Goal: Task Accomplishment & Management: Manage account settings

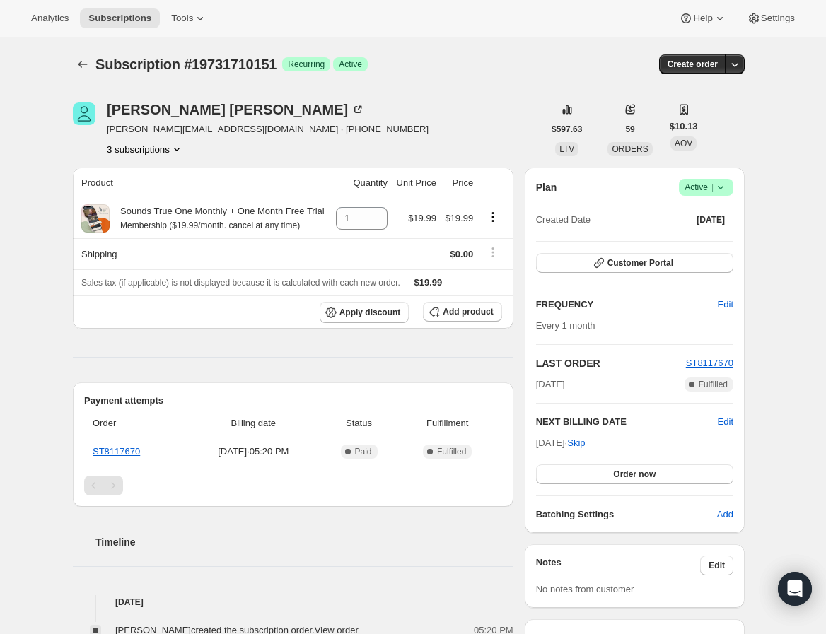
click at [733, 188] on span "Success Active |" at bounding box center [706, 187] width 54 height 17
click at [702, 240] on span "Cancel subscription" at bounding box center [711, 238] width 80 height 11
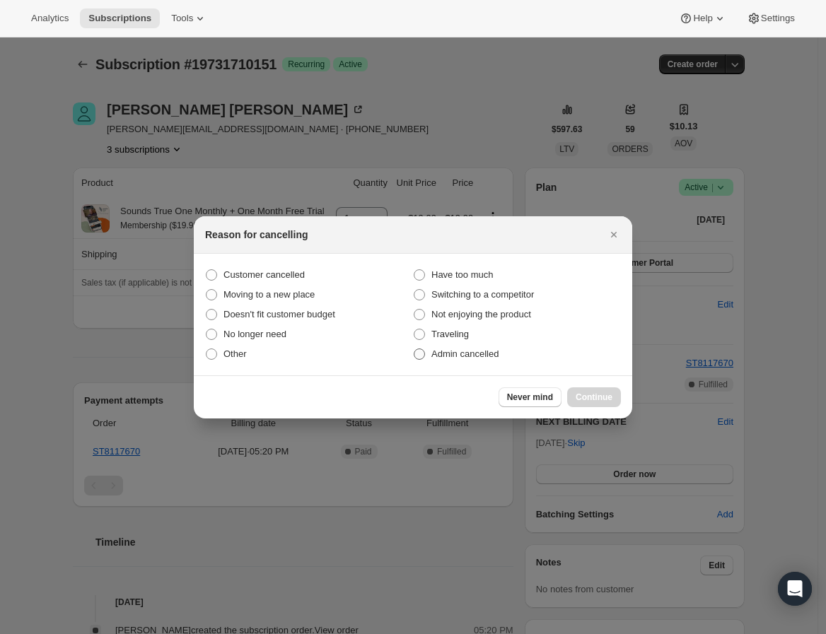
click at [482, 353] on span "Admin cancelled" at bounding box center [464, 354] width 67 height 11
click at [414, 349] on input "Admin cancelled" at bounding box center [414, 349] width 1 height 1
radio input "true"
drag, startPoint x: 576, startPoint y: 390, endPoint x: 584, endPoint y: 390, distance: 7.8
click at [577, 390] on button "Continue" at bounding box center [594, 398] width 54 height 20
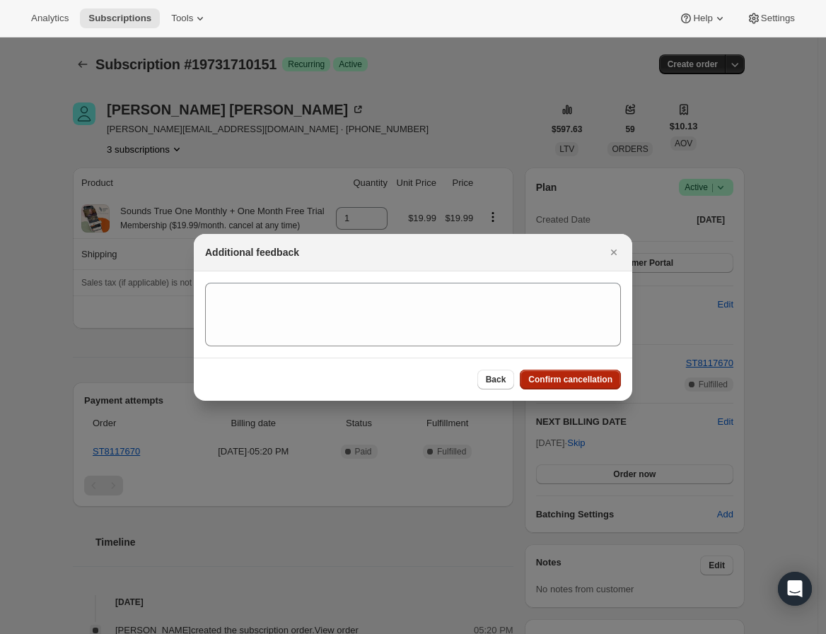
click at [563, 381] on span "Confirm cancellation" at bounding box center [570, 379] width 84 height 11
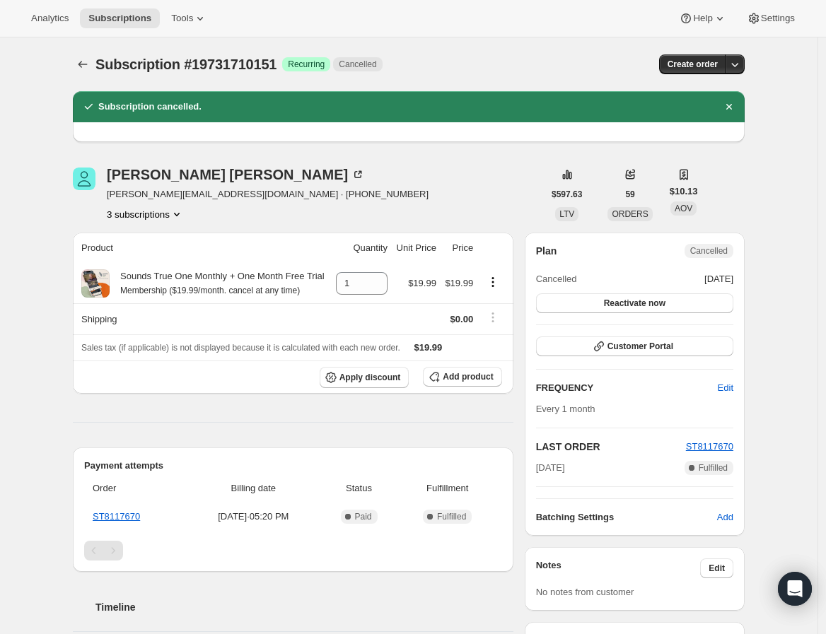
click at [144, 215] on button "3 subscriptions" at bounding box center [145, 214] width 77 height 14
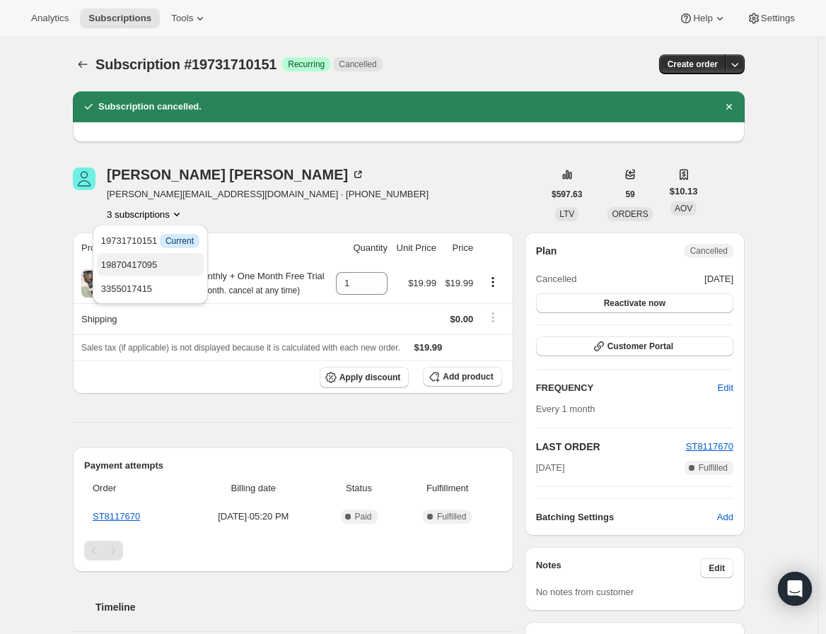
click at [144, 260] on span "19870417095" at bounding box center [129, 265] width 57 height 11
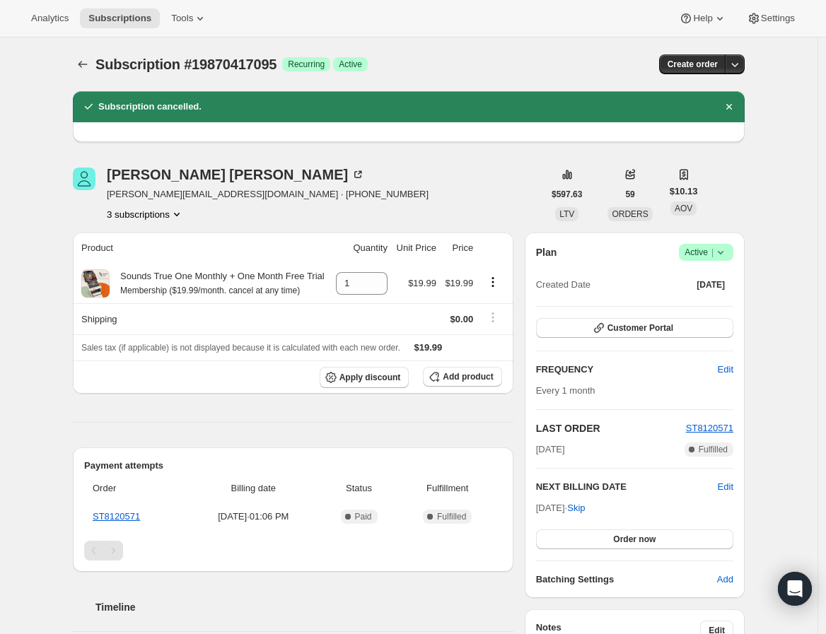
click at [166, 212] on button "3 subscriptions" at bounding box center [145, 214] width 77 height 14
click at [182, 294] on span "3355017415" at bounding box center [150, 289] width 98 height 14
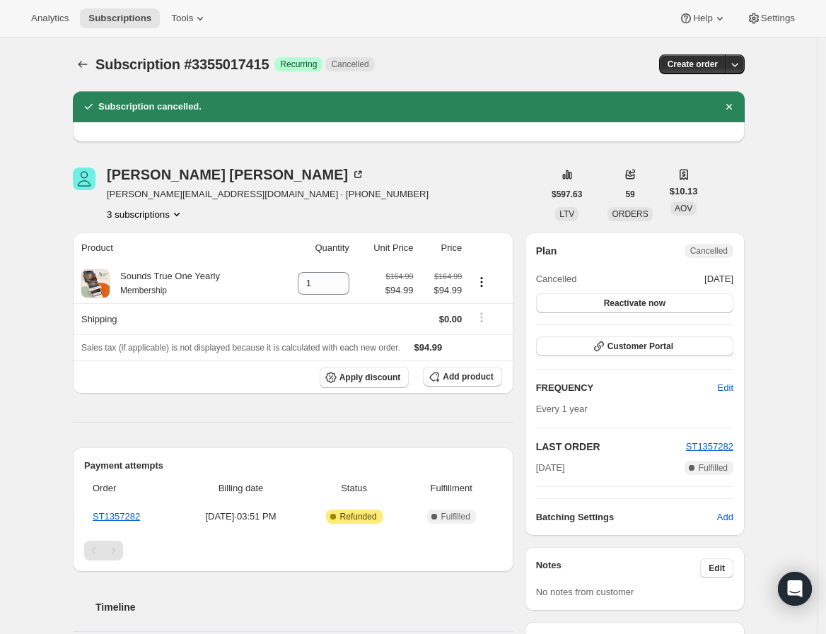
click at [165, 218] on button "3 subscriptions" at bounding box center [145, 214] width 77 height 14
click at [187, 268] on span "19870417095" at bounding box center [149, 265] width 93 height 14
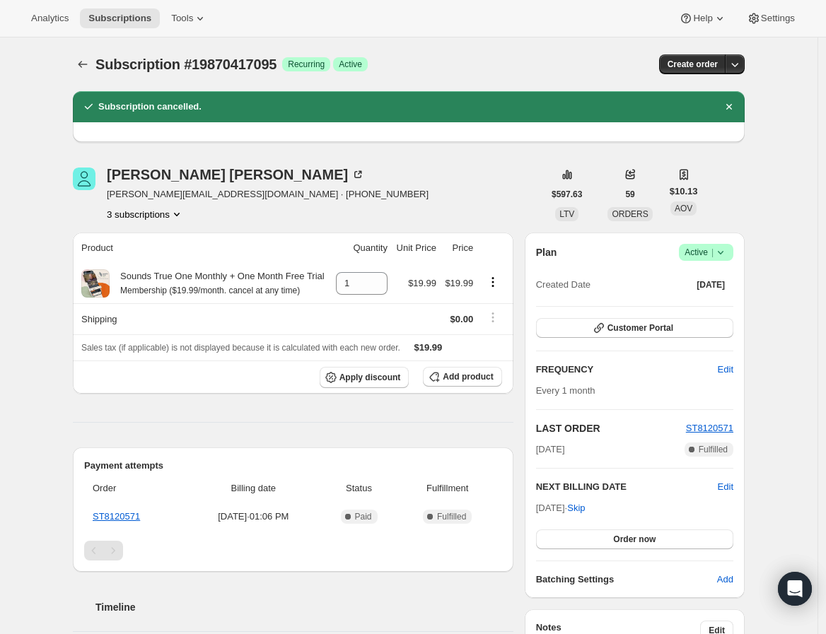
scroll to position [79, 0]
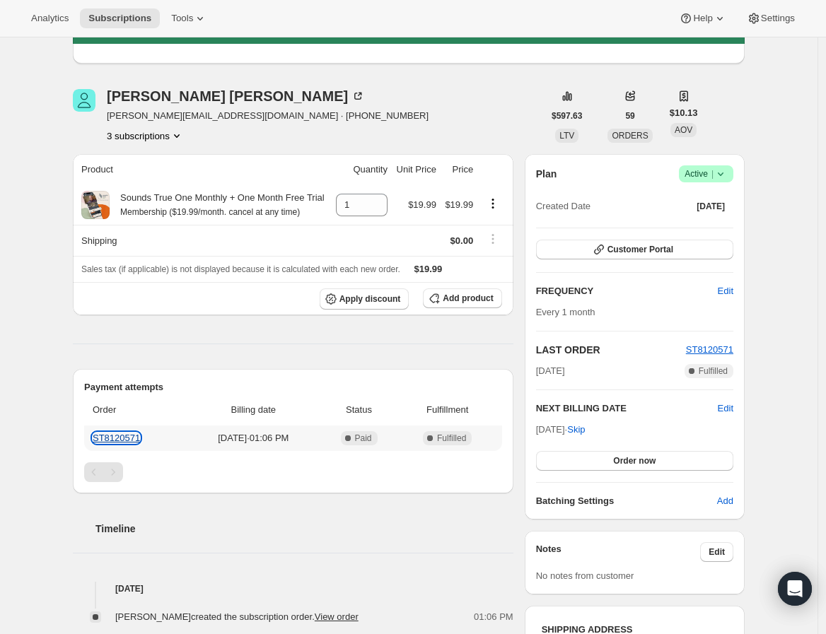
click at [127, 438] on link "ST8120571" at bounding box center [116, 438] width 47 height 11
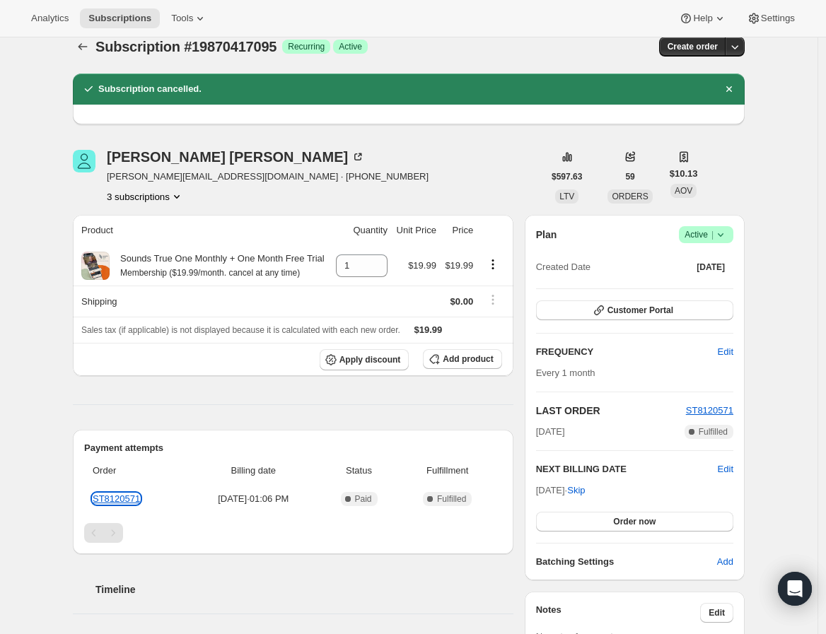
scroll to position [0, 0]
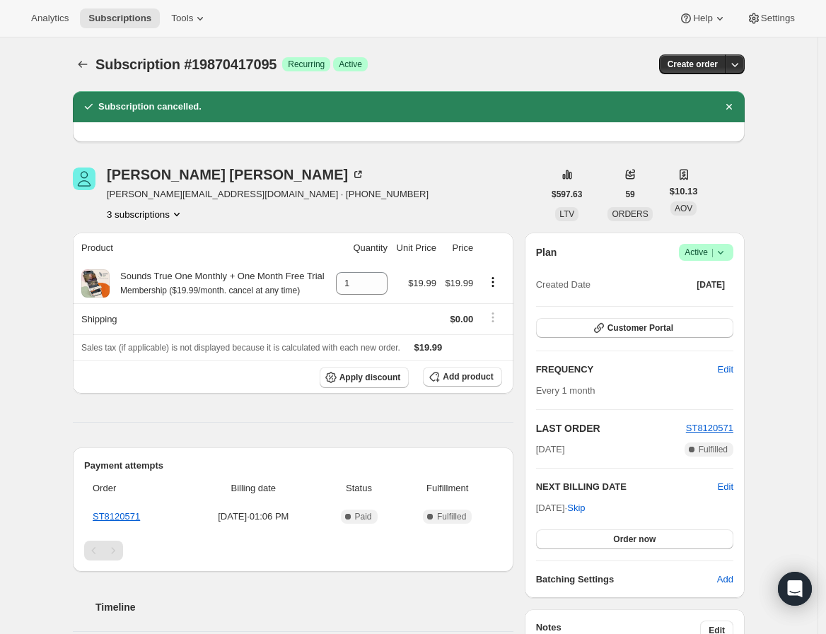
click at [178, 216] on icon "Product actions" at bounding box center [177, 214] width 14 height 14
click at [180, 244] on span "19731710151" at bounding box center [150, 241] width 98 height 14
